Goal: Check status: Check status

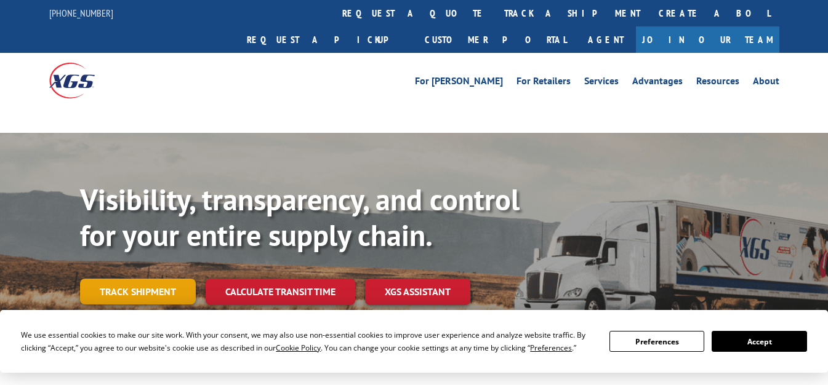
click at [171, 279] on link "Track shipment" at bounding box center [138, 292] width 116 height 26
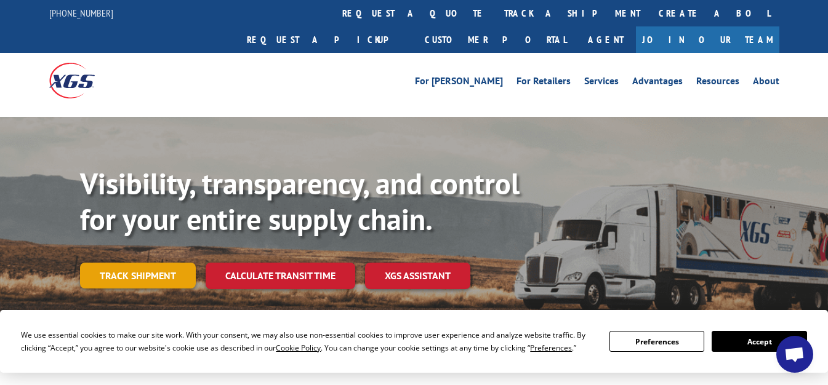
click at [135, 263] on link "Track shipment" at bounding box center [138, 276] width 116 height 26
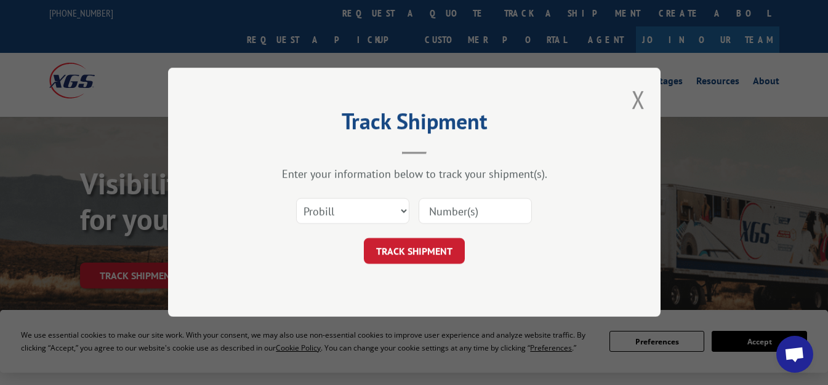
click at [448, 213] on input at bounding box center [475, 212] width 113 height 26
paste input "1763725"
type input "1763725"
click at [408, 247] on button "TRACK SHIPMENT" at bounding box center [414, 252] width 101 height 26
